Goal: Find specific page/section: Find specific page/section

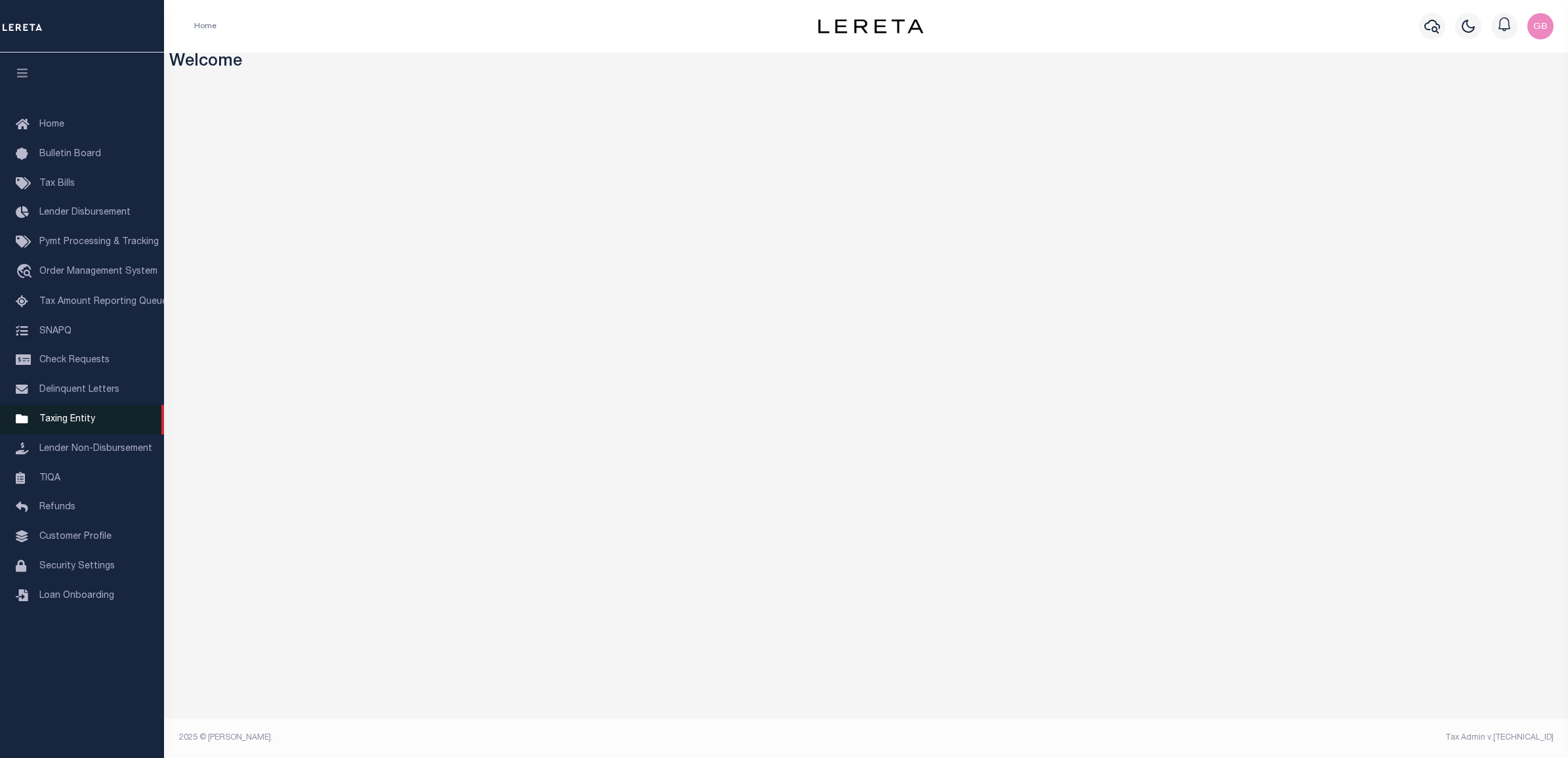
click at [74, 418] on span "Taxing Entity" at bounding box center [67, 419] width 56 height 9
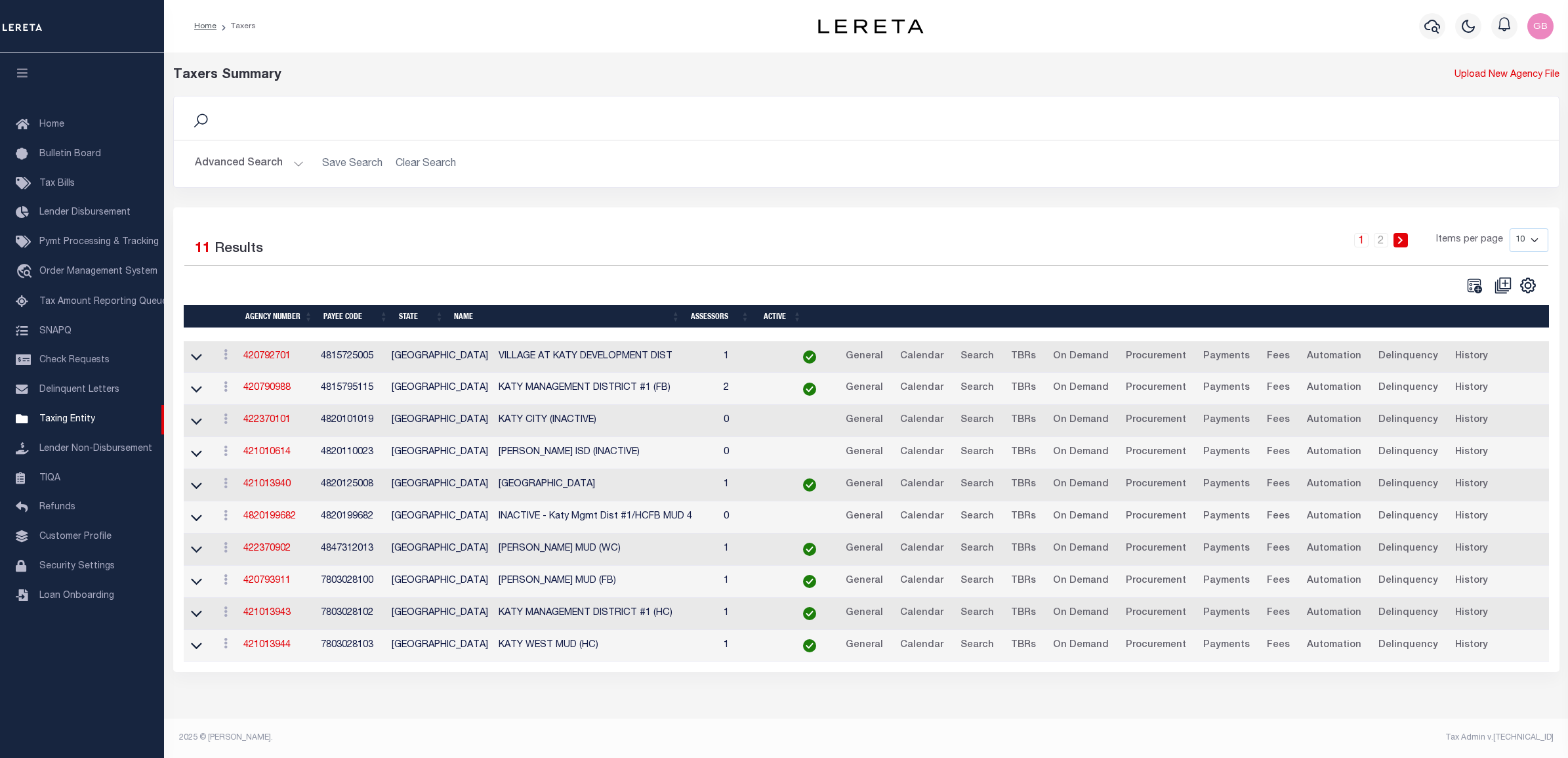
drag, startPoint x: 263, startPoint y: 156, endPoint x: 263, endPoint y: 163, distance: 7.0
click at [263, 156] on button "Advanced Search" at bounding box center [250, 163] width 109 height 26
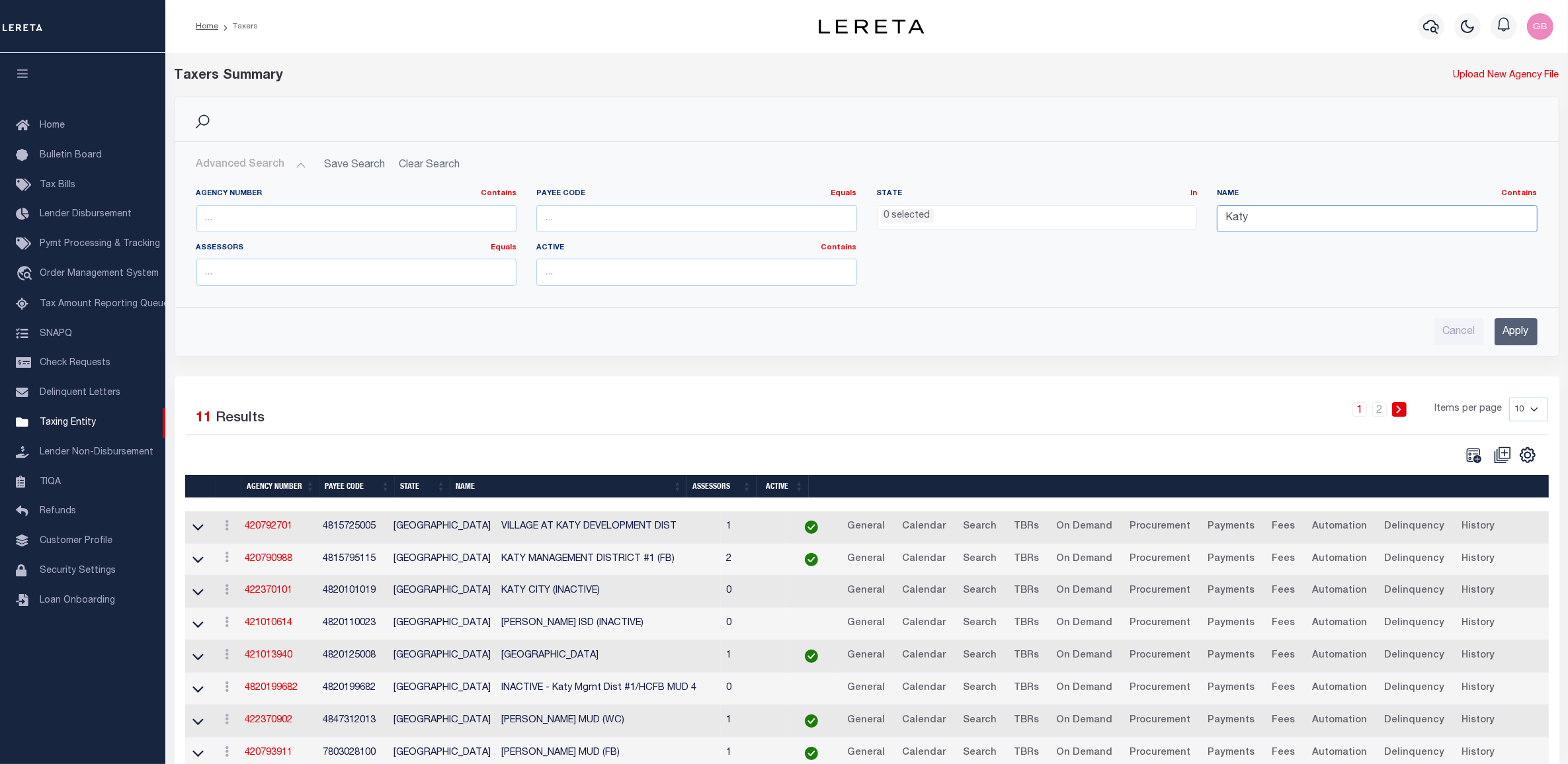
drag, startPoint x: 1324, startPoint y: 206, endPoint x: 1205, endPoint y: 202, distance: 119.1
click at [1206, 202] on div "Agency Number Contains Contains Is Payee Code Equals Equals Is Not Equal To Is …" at bounding box center [867, 242] width 1361 height 108
drag, startPoint x: 419, startPoint y: 213, endPoint x: 1495, endPoint y: 234, distance: 1076.2
click at [419, 213] on input "text" at bounding box center [357, 218] width 321 height 27
type input "060020235"
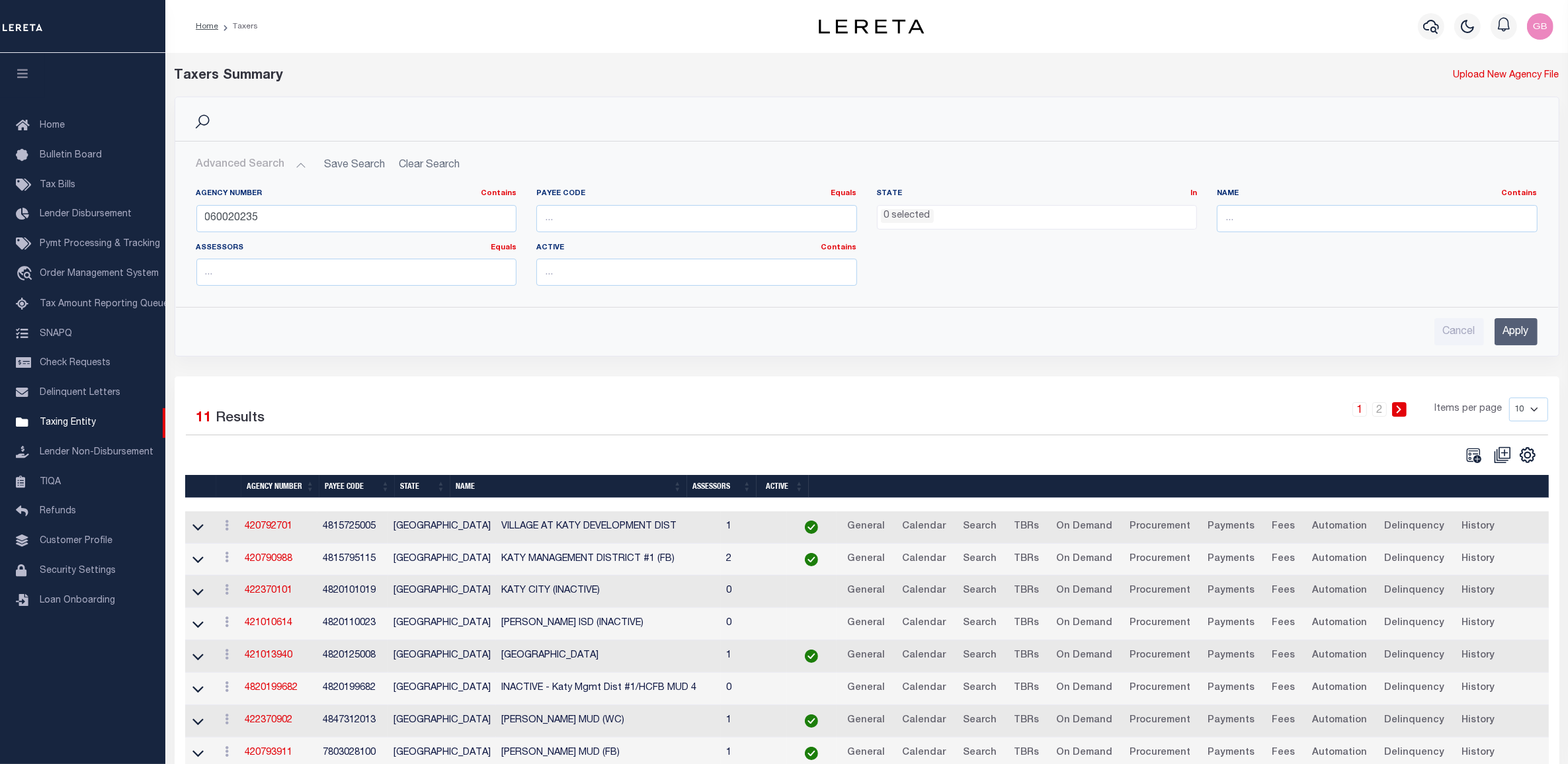
click at [1523, 344] on input "Apply" at bounding box center [1516, 331] width 43 height 27
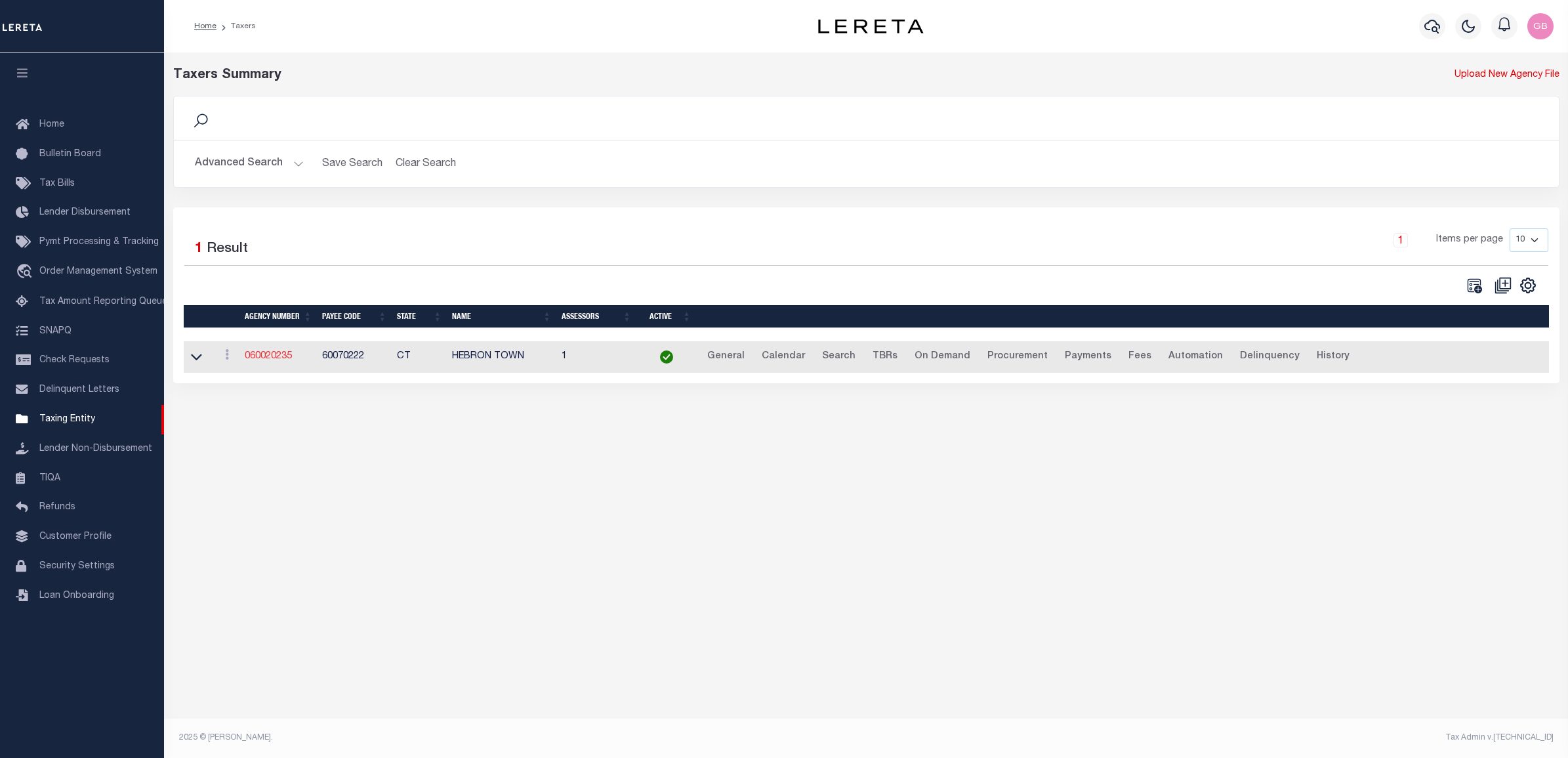
click at [280, 358] on link "060020235" at bounding box center [268, 356] width 47 height 9
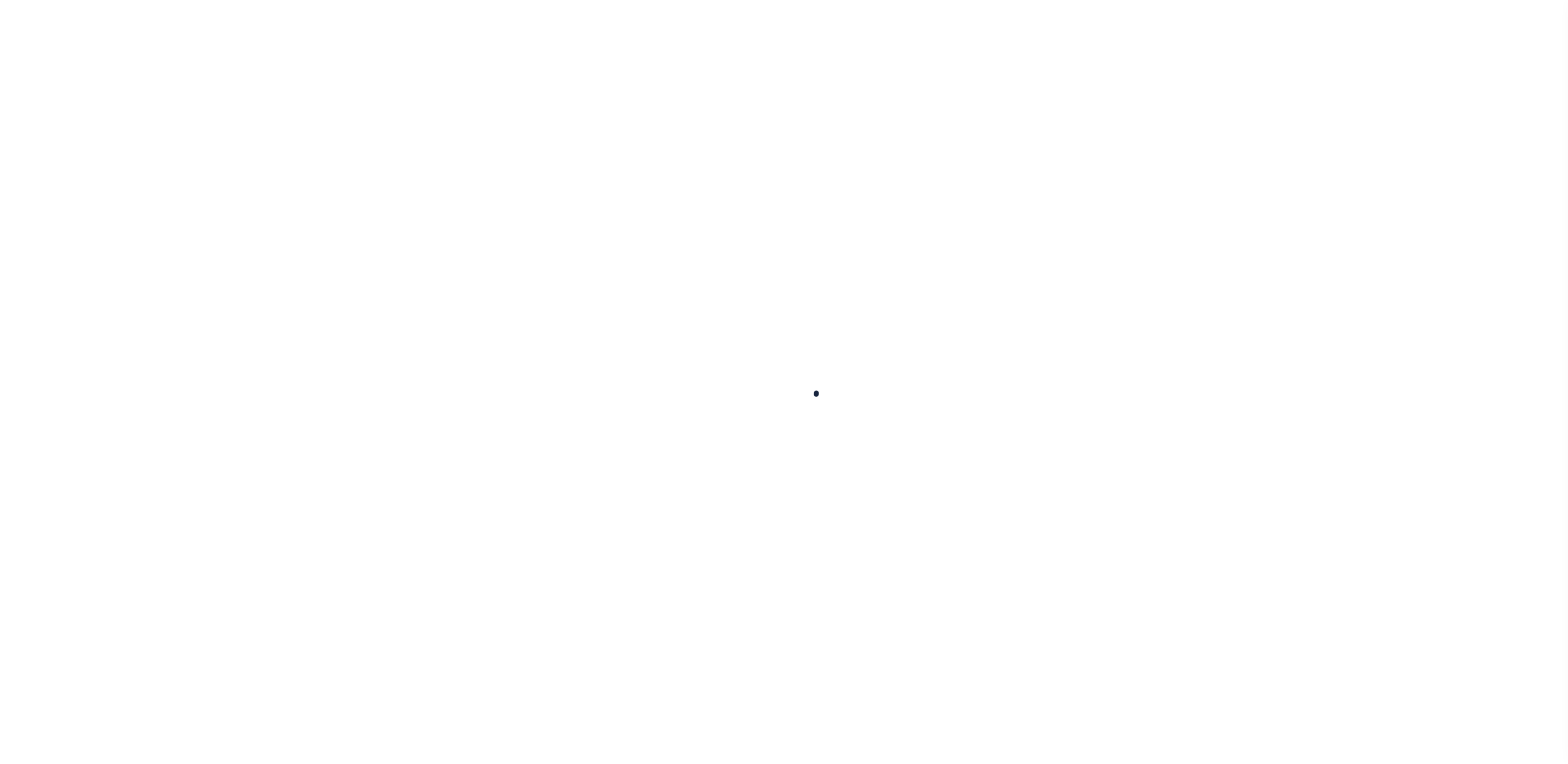
select select
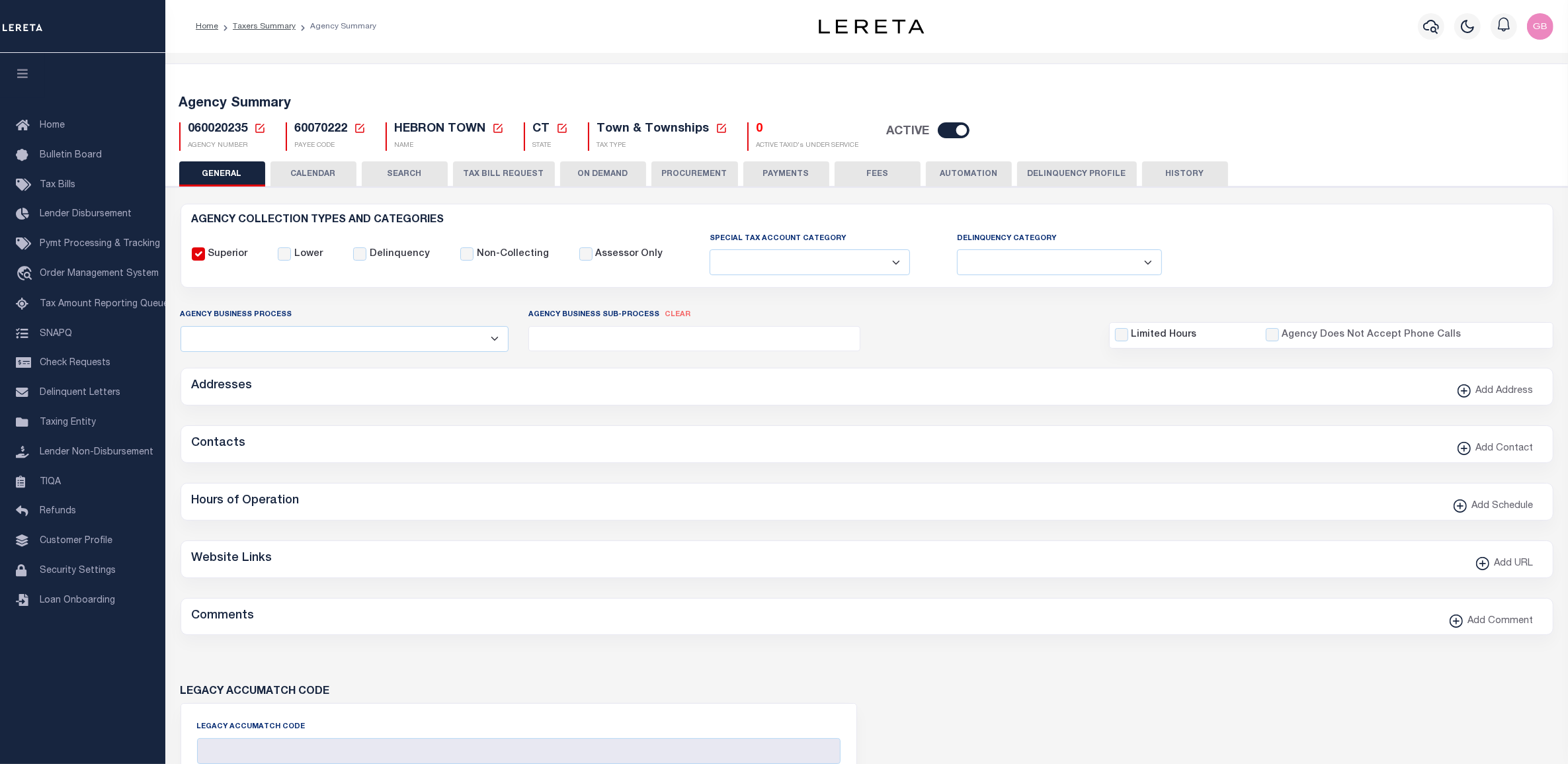
checkbox input "false"
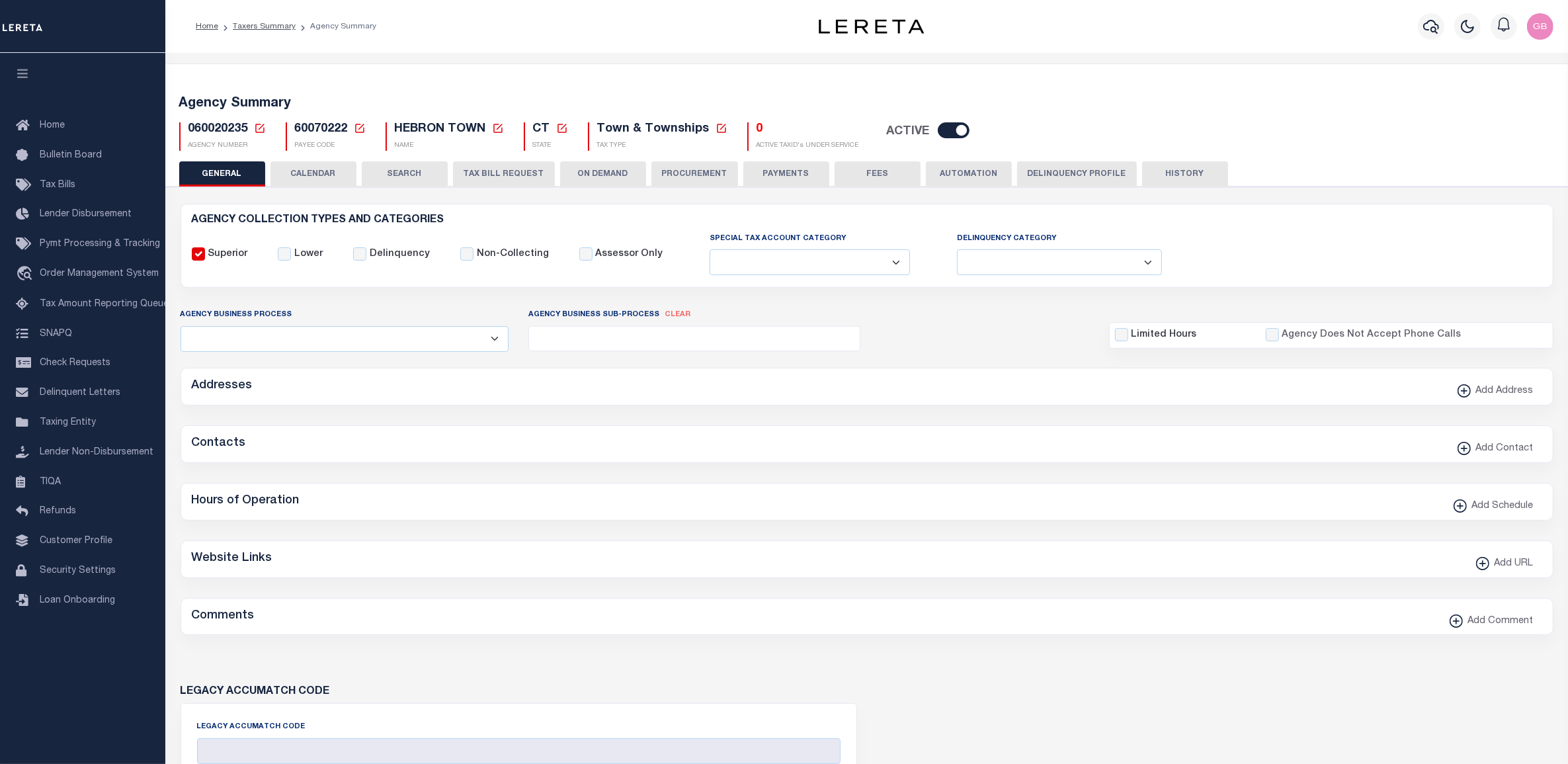
type input "901317008"
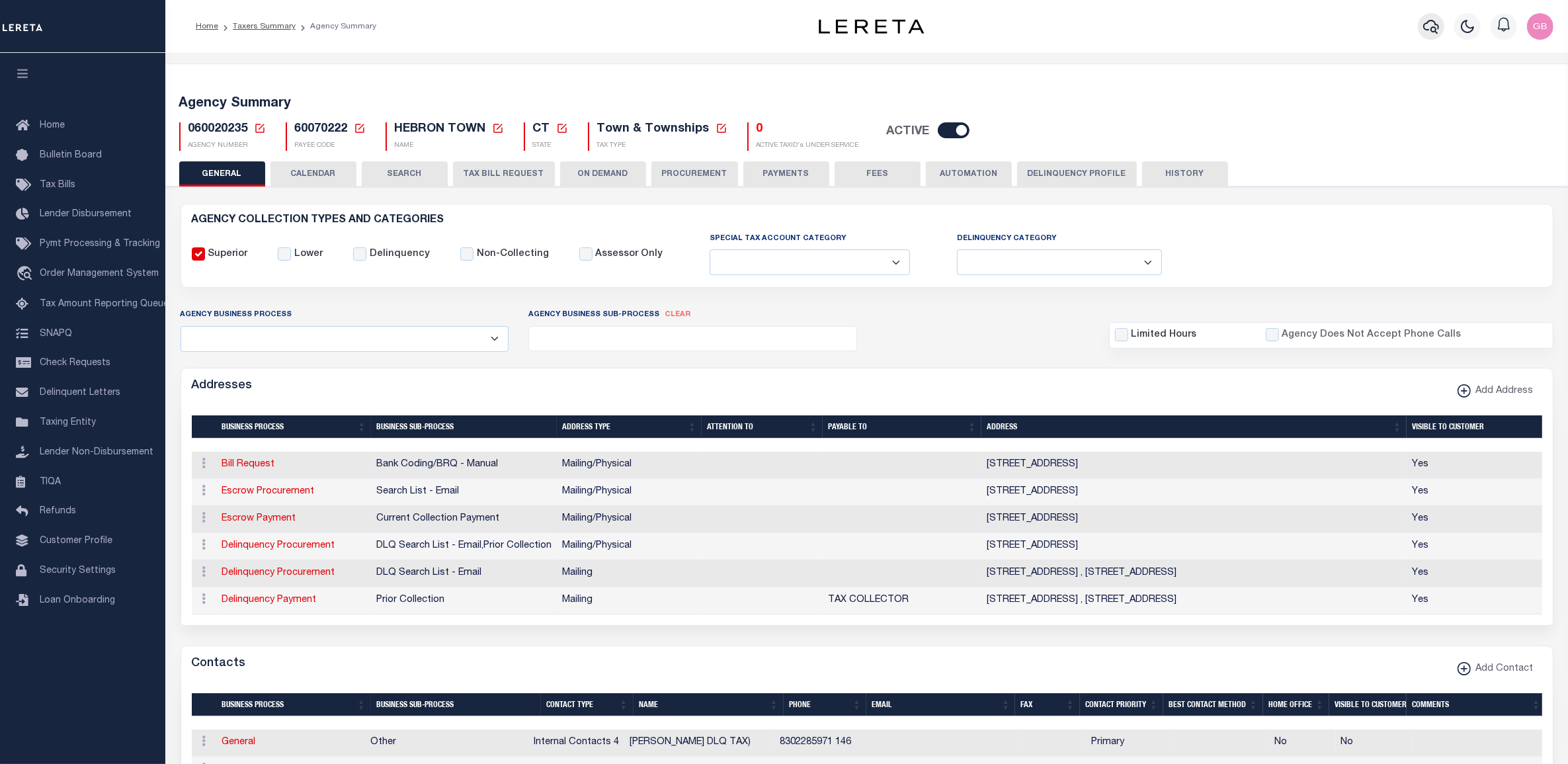
click at [1427, 23] on icon "button" at bounding box center [1431, 26] width 16 height 14
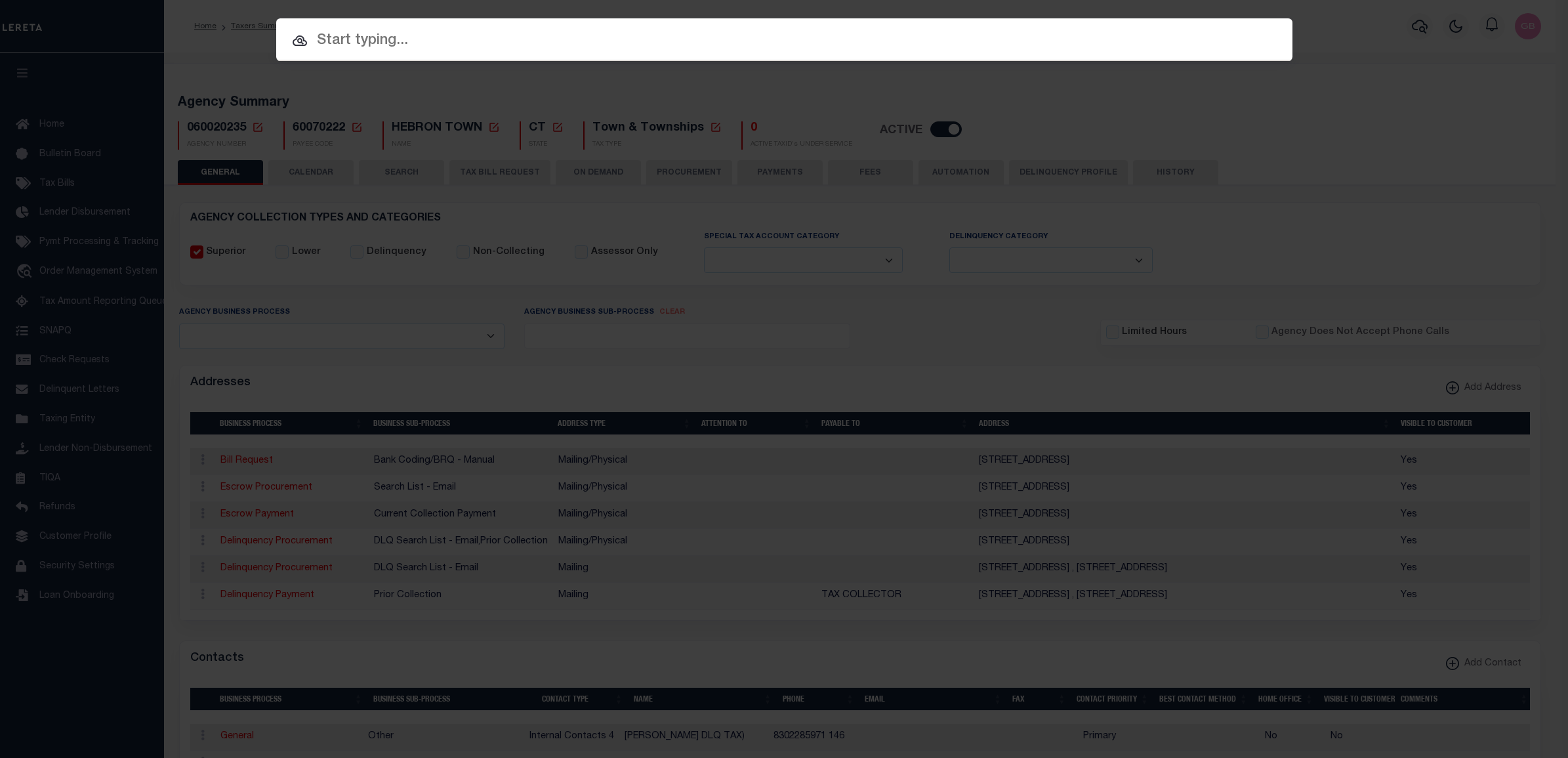
paste input "0000000000000003164"
type input "0000000000000003164"
